Goal: Transaction & Acquisition: Purchase product/service

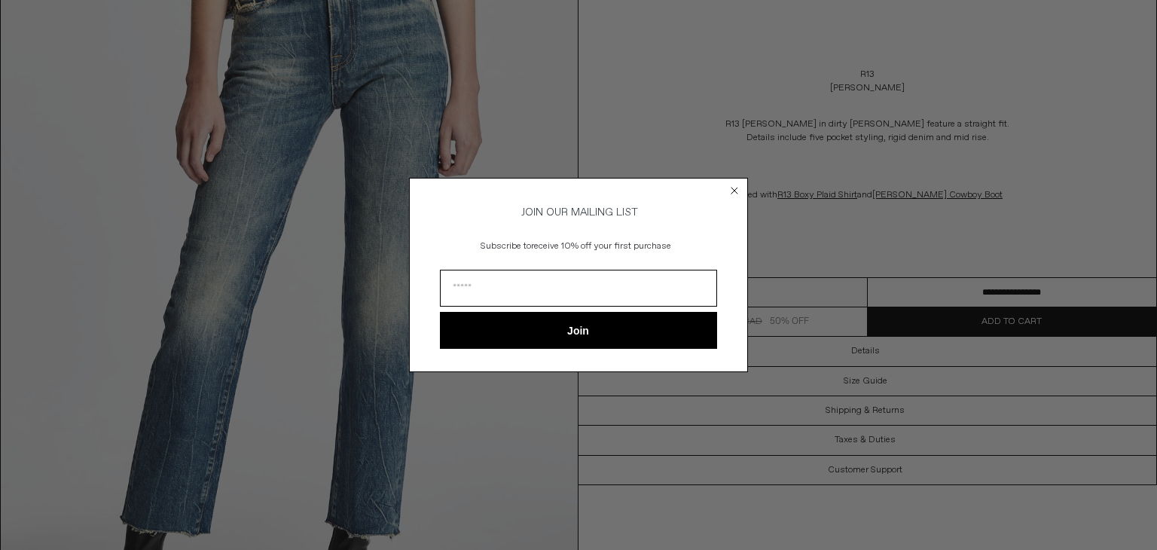
drag, startPoint x: 1147, startPoint y: 47, endPoint x: 1156, endPoint y: 56, distance: 12.8
click at [733, 188] on icon "Close dialog" at bounding box center [735, 191] width 6 height 6
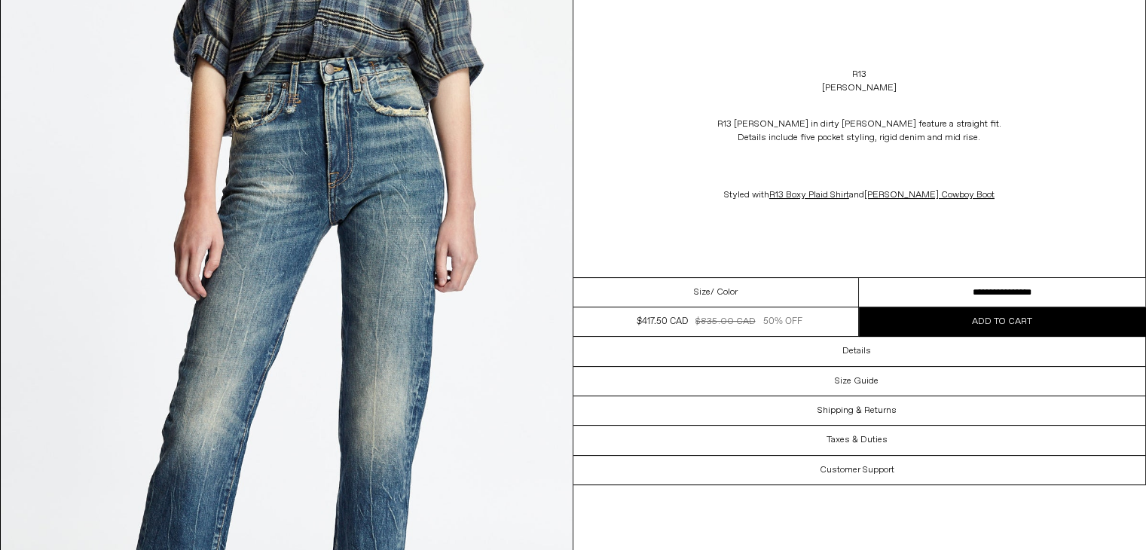
scroll to position [136, 0]
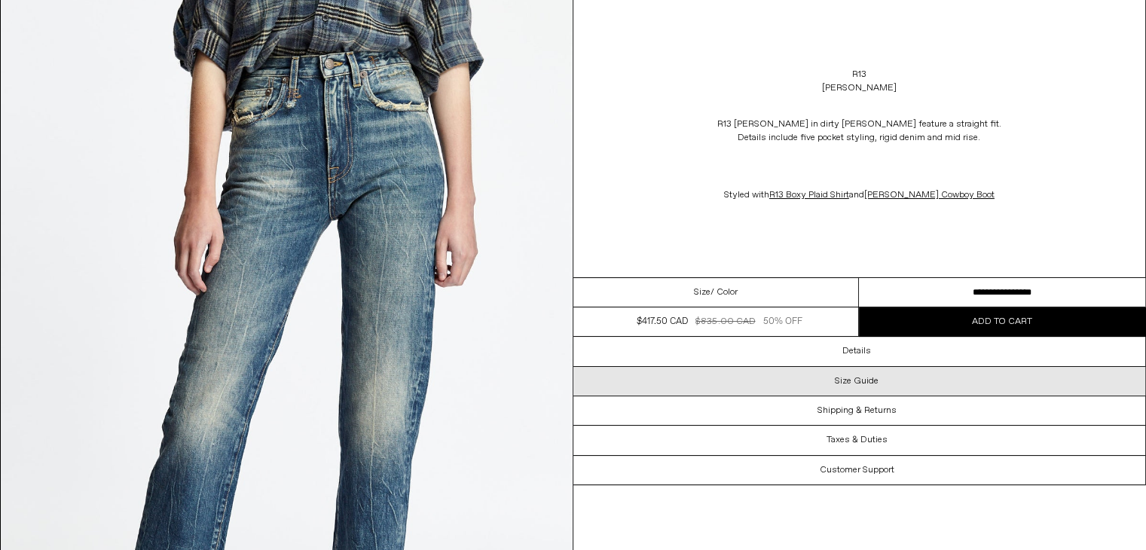
click at [879, 374] on div "Size Guide" at bounding box center [859, 381] width 573 height 29
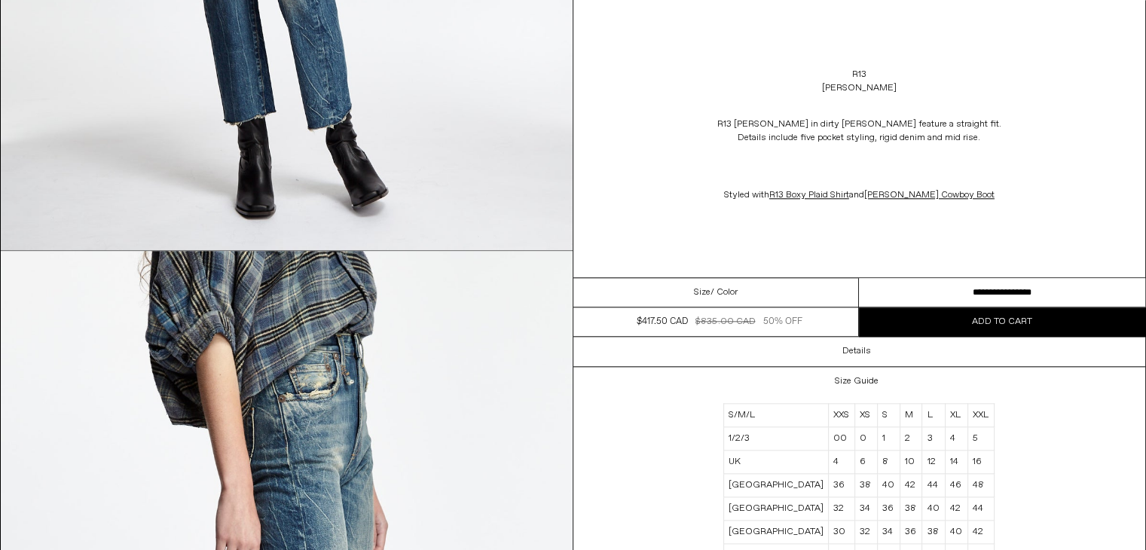
scroll to position [1548, 0]
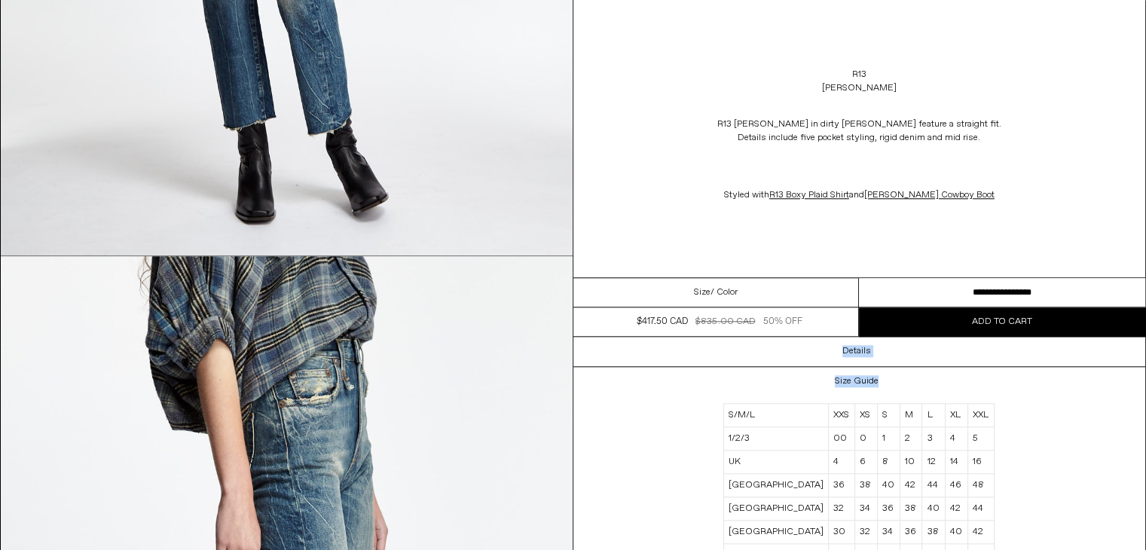
drag, startPoint x: 1114, startPoint y: 384, endPoint x: 1107, endPoint y: 329, distance: 55.4
click at [1107, 329] on div "**********" at bounding box center [859, 346] width 573 height 693
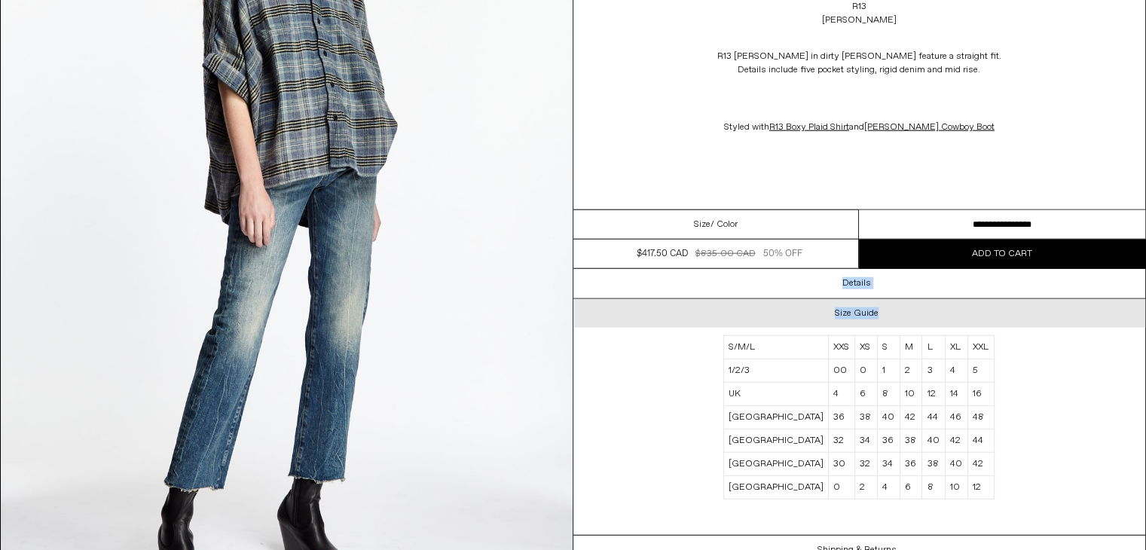
scroll to position [3887, 0]
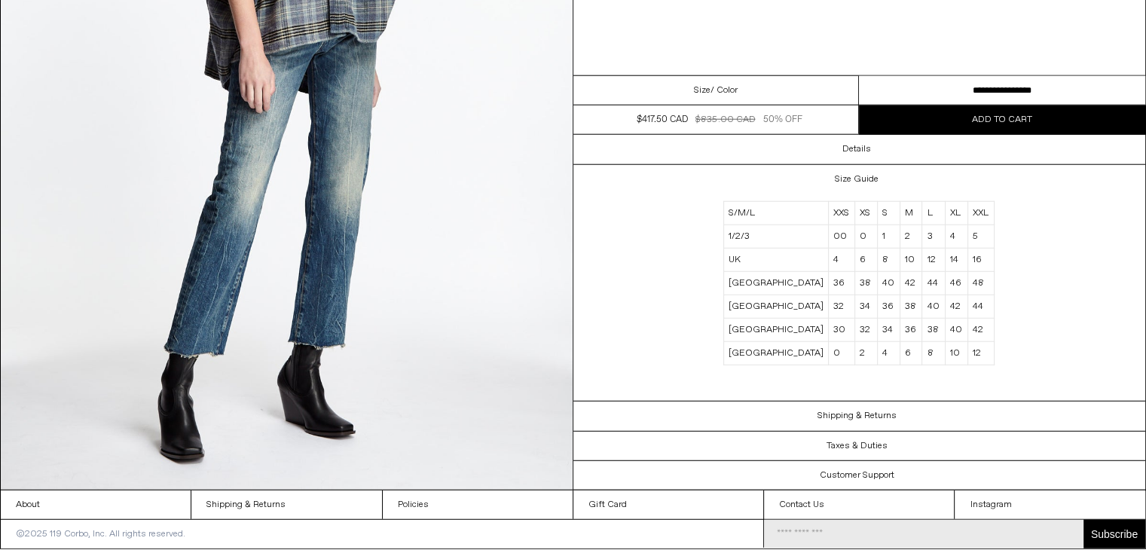
click at [943, 197] on div "S/M/L XXS XS S M L XL XXL 1/2/3 00 0 1 2 3 4 5 UK 4 6 8 10 12 14 16 ITALY 36 38…" at bounding box center [858, 298] width 301 height 208
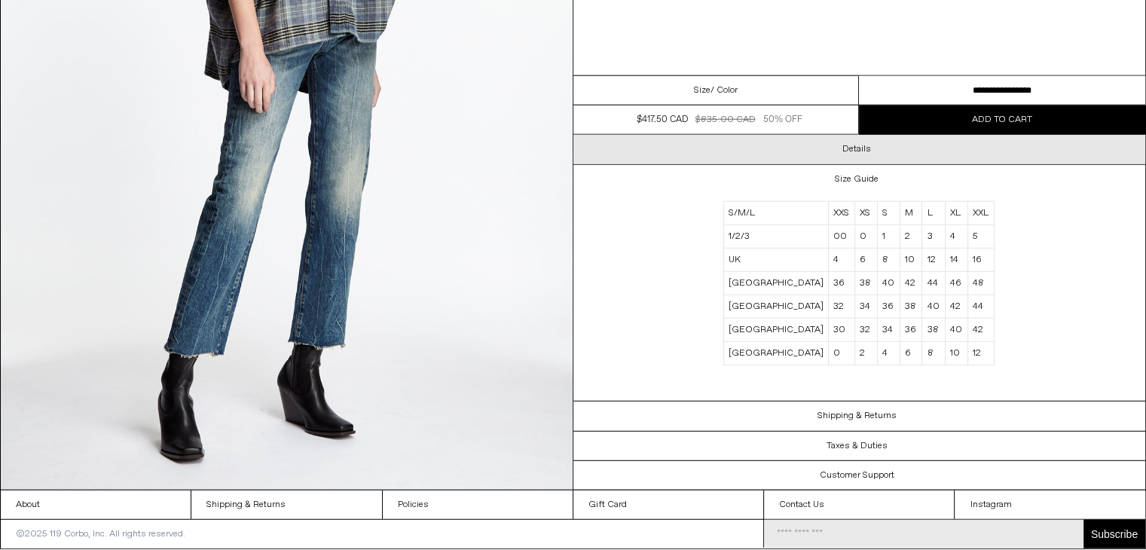
click at [865, 152] on h3 "Details" at bounding box center [856, 149] width 29 height 11
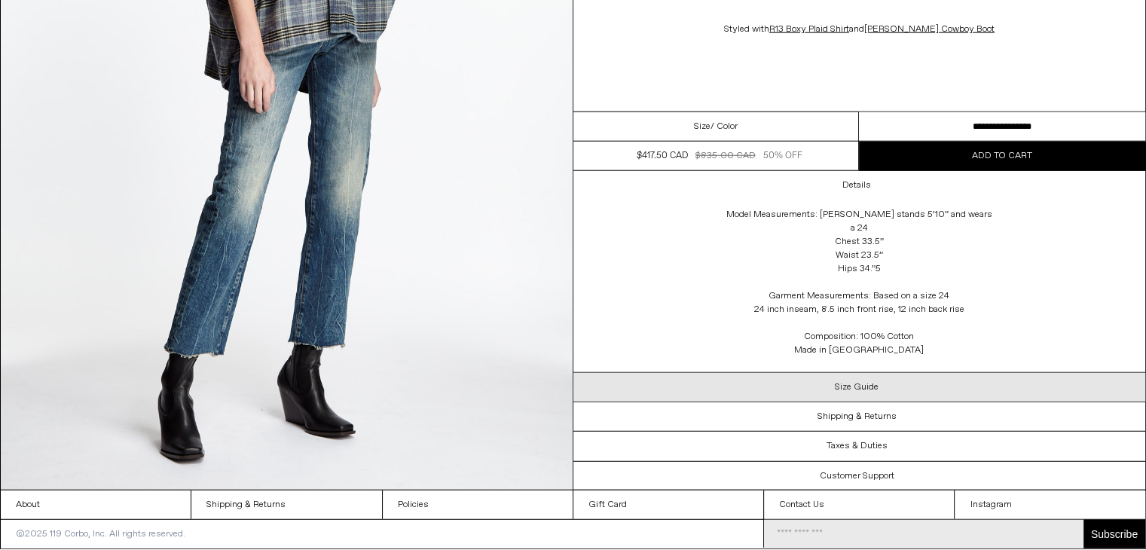
click at [877, 383] on h3 "Size Guide" at bounding box center [857, 386] width 44 height 11
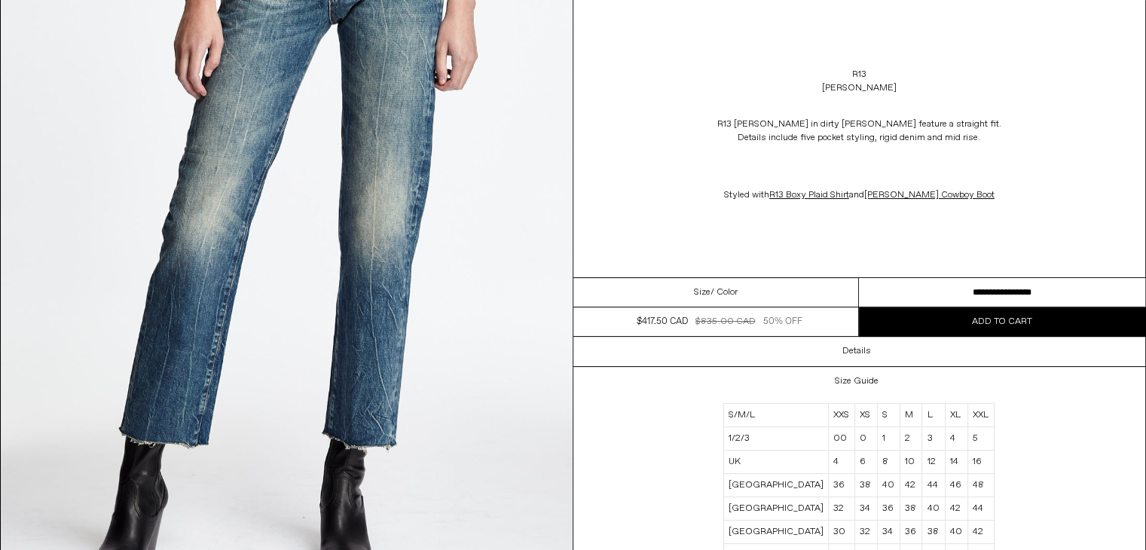
scroll to position [0, 0]
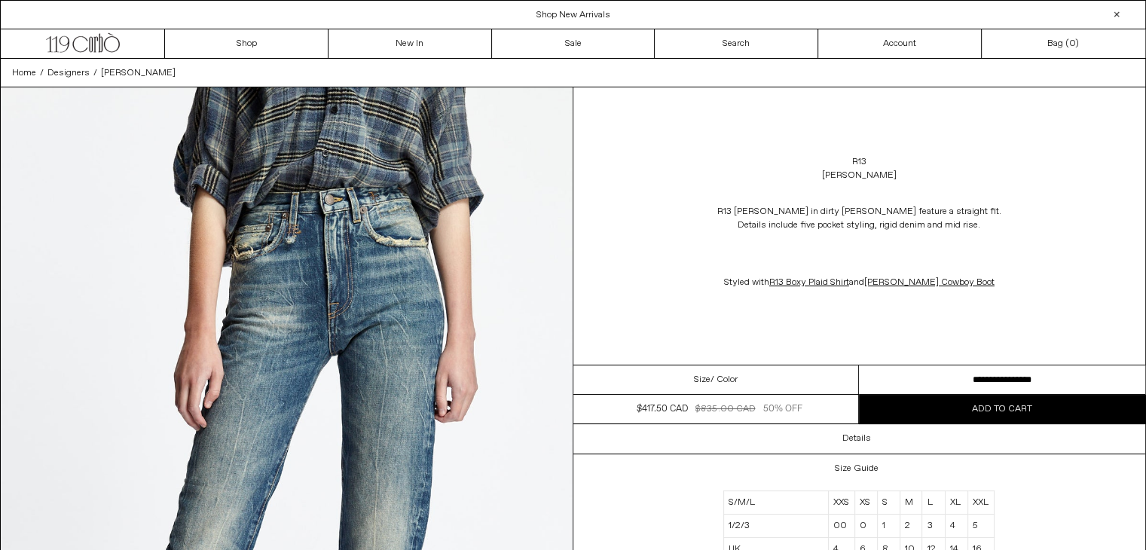
click at [732, 374] on span "/ Color" at bounding box center [723, 380] width 27 height 14
click at [697, 382] on span "Size" at bounding box center [702, 380] width 17 height 14
click at [735, 385] on span "/ Color" at bounding box center [723, 380] width 27 height 14
click at [725, 381] on span "/ Color" at bounding box center [723, 380] width 27 height 14
click at [696, 378] on span "Size" at bounding box center [702, 380] width 17 height 14
